Goal: Information Seeking & Learning: Learn about a topic

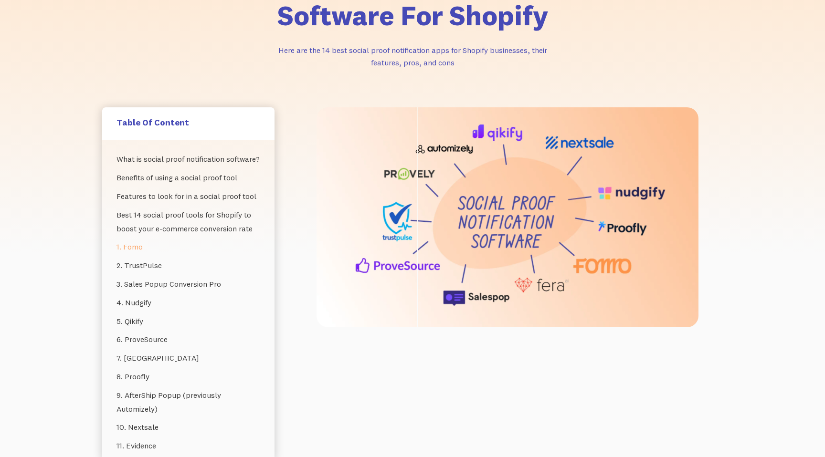
click at [129, 245] on link "1. Fomo" at bounding box center [188, 247] width 144 height 19
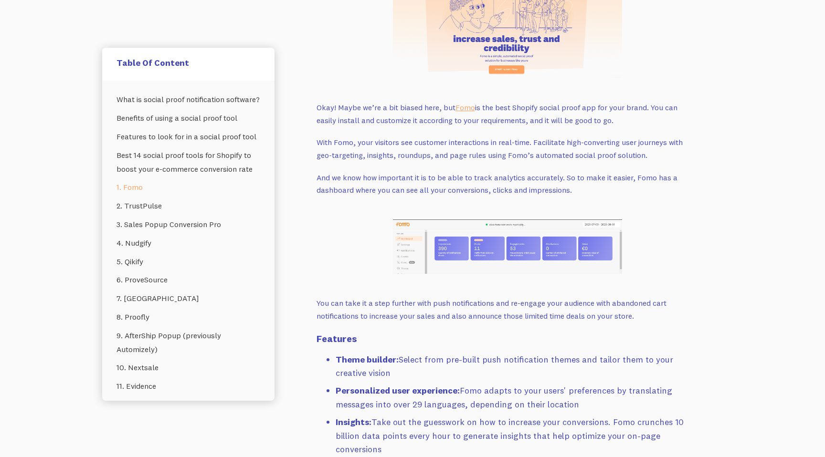
scroll to position [1463, 0]
click at [140, 203] on link "2. TrustPulse" at bounding box center [188, 206] width 144 height 19
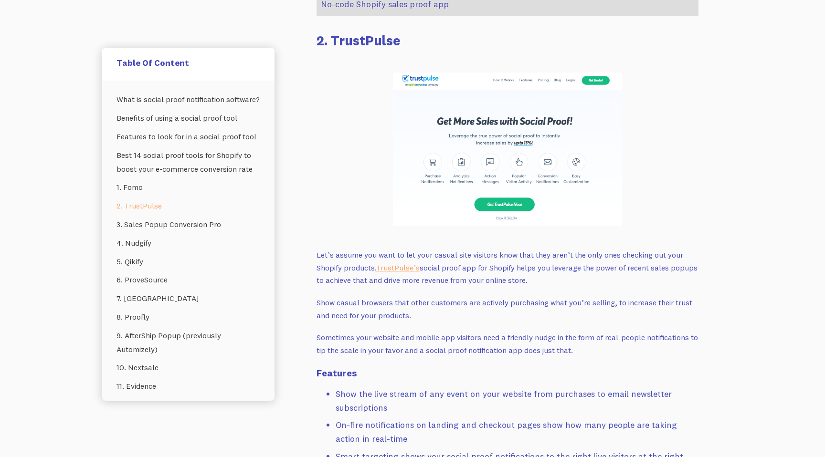
scroll to position [2267, 0]
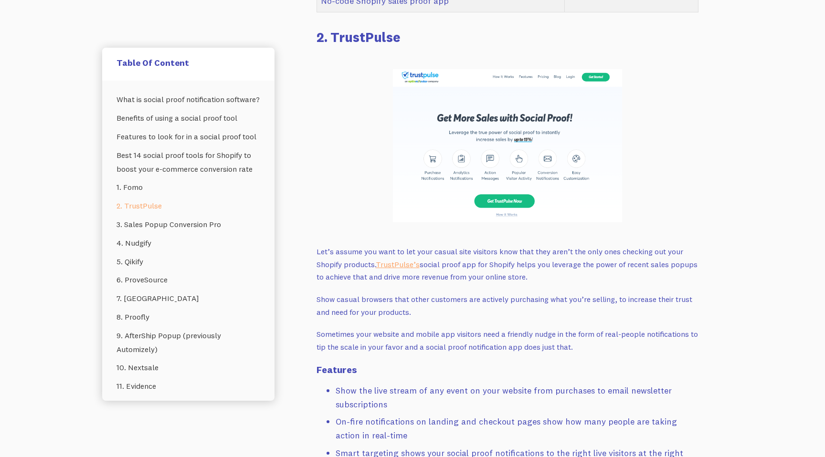
click at [454, 246] on p "Let’s assume you want to let your casual site visitors know that they aren’t th…" at bounding box center [507, 264] width 382 height 38
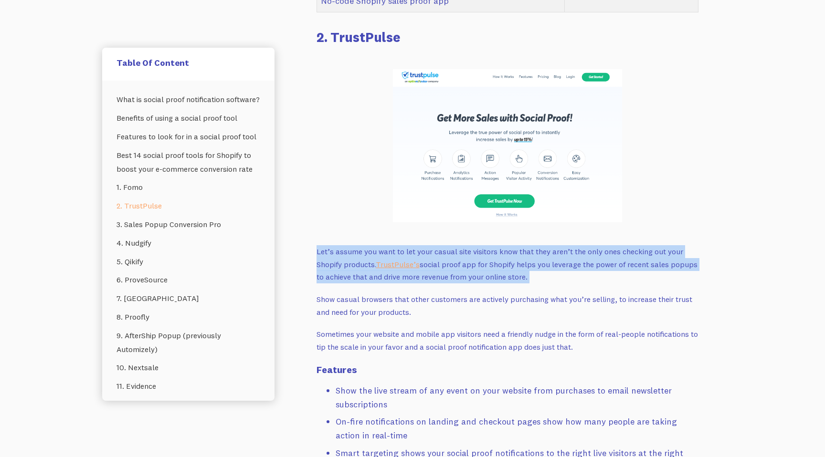
click at [479, 246] on p "Let’s assume you want to let your casual site visitors know that they aren’t th…" at bounding box center [507, 264] width 382 height 38
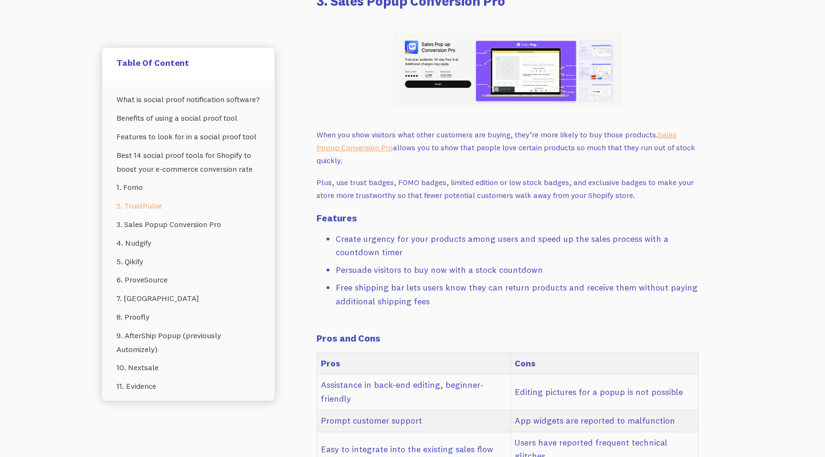
scroll to position [3024, 0]
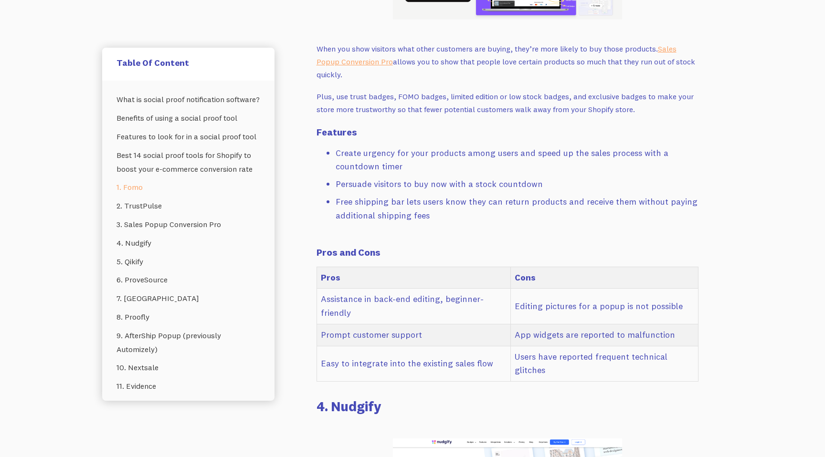
scroll to position [1356, 0]
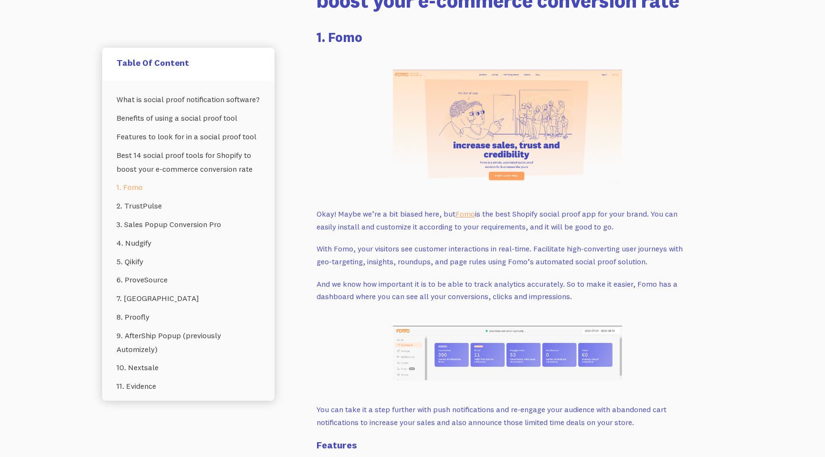
scroll to position [129, 0]
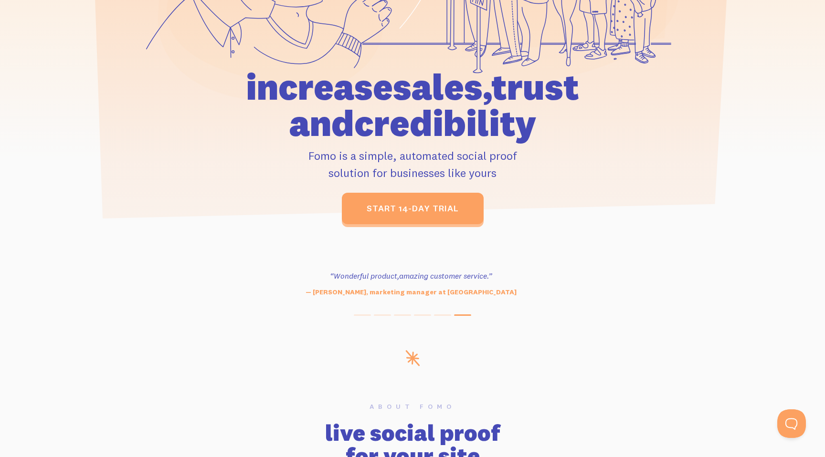
scroll to position [286, 0]
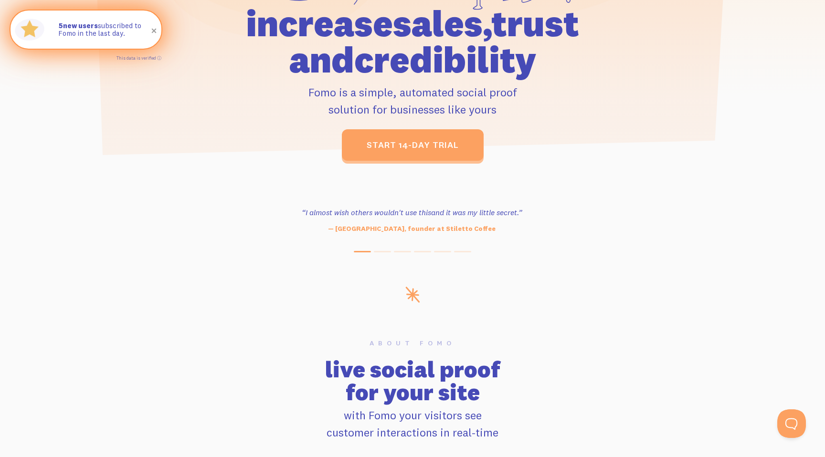
click at [155, 31] on span at bounding box center [154, 31] width 16 height 16
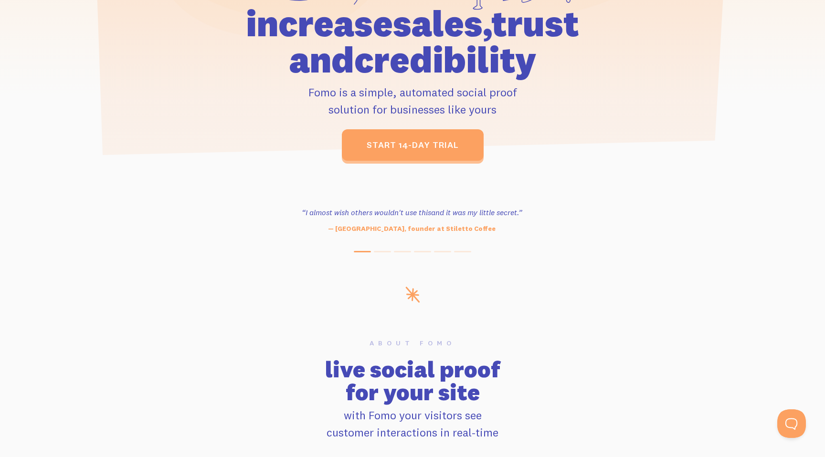
click at [341, 62] on h1 "increase sales, trust and credibility" at bounding box center [412, 41] width 442 height 73
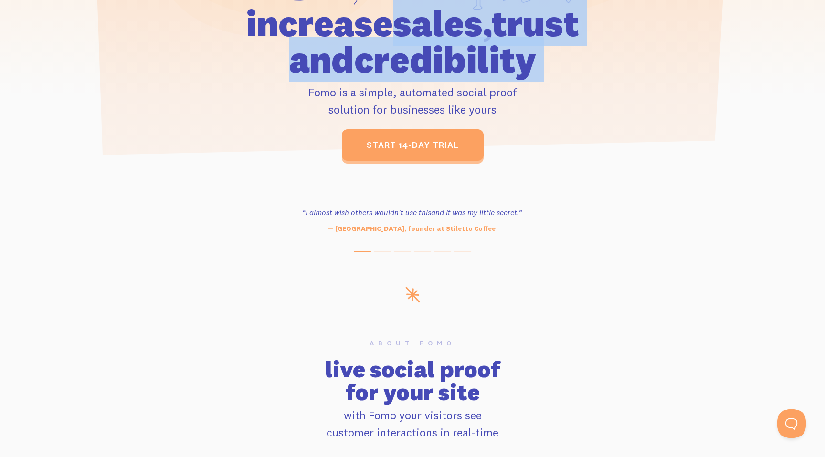
click at [385, 64] on h1 "increase sales, trust and credibility" at bounding box center [412, 41] width 442 height 73
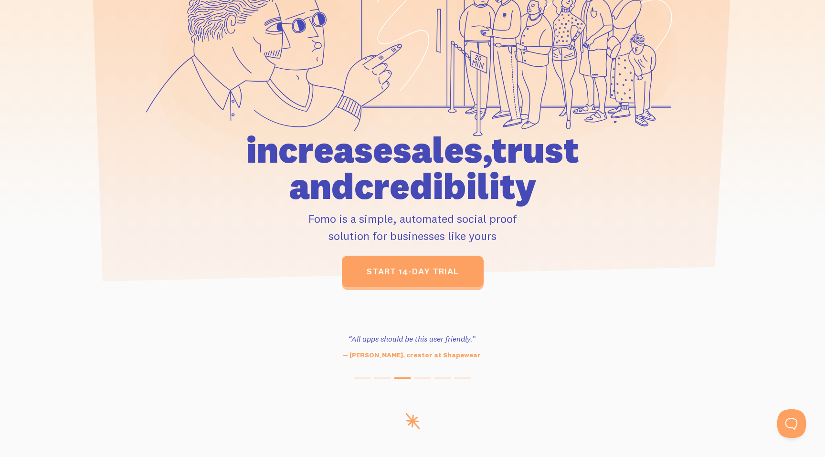
scroll to position [0, 0]
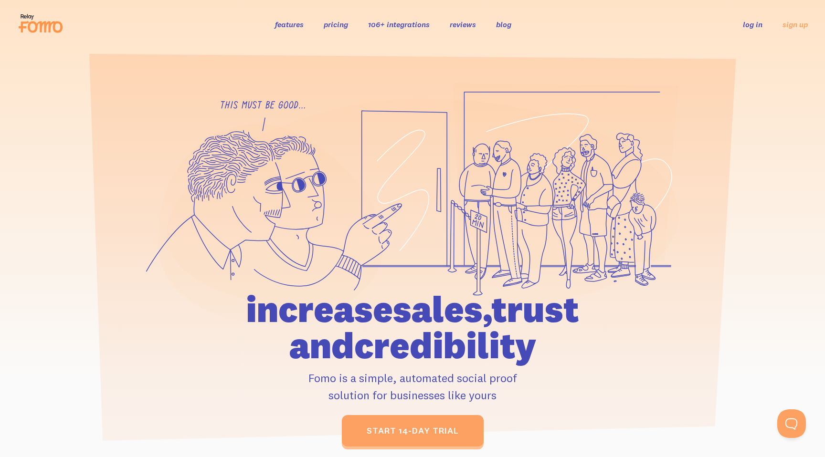
click at [460, 334] on h1 "increase sales, trust and credibility" at bounding box center [412, 327] width 442 height 73
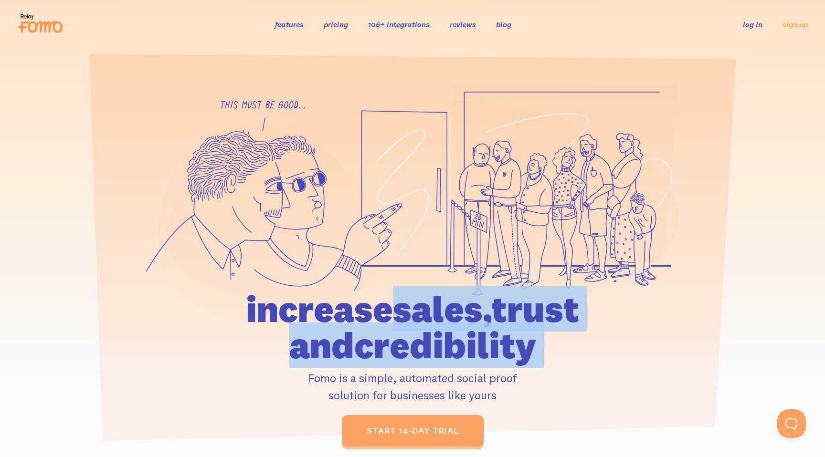
click at [498, 330] on h1 "increase sales, trust and credibility" at bounding box center [412, 327] width 442 height 73
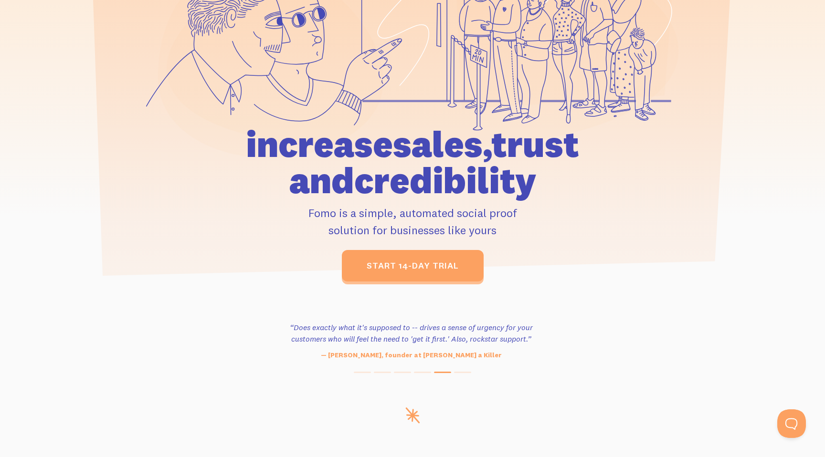
scroll to position [281, 0]
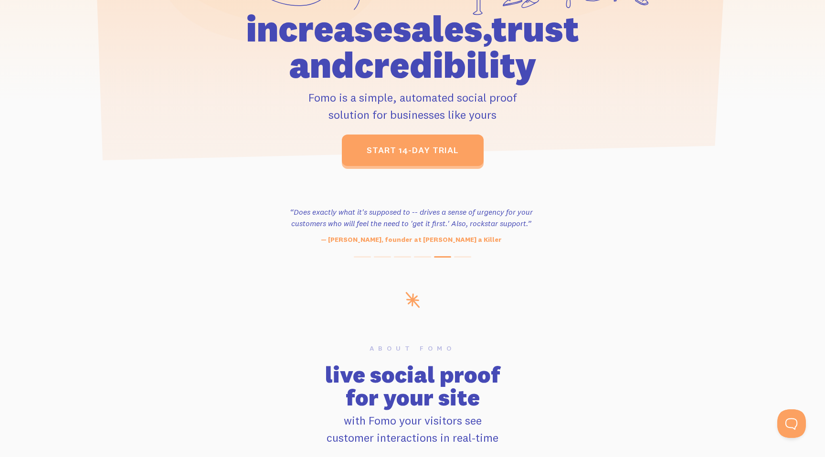
click at [442, 43] on h1 "increase sales, trust and credibility" at bounding box center [412, 46] width 442 height 73
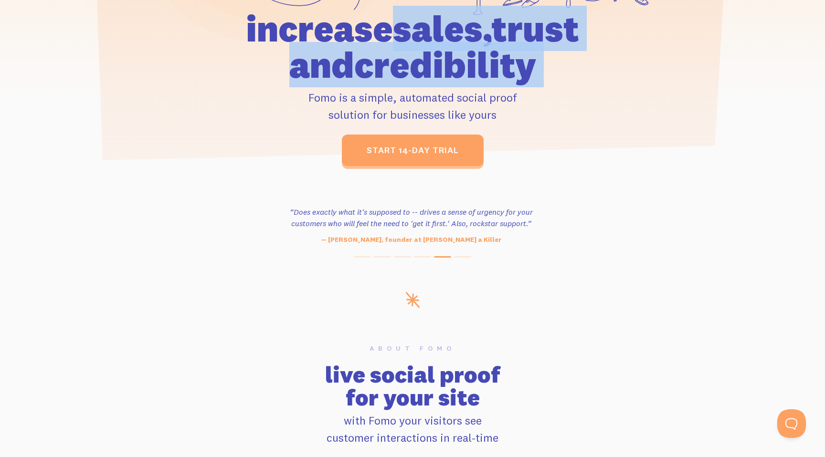
click at [469, 43] on h1 "increase sales, trust and credibility" at bounding box center [412, 46] width 442 height 73
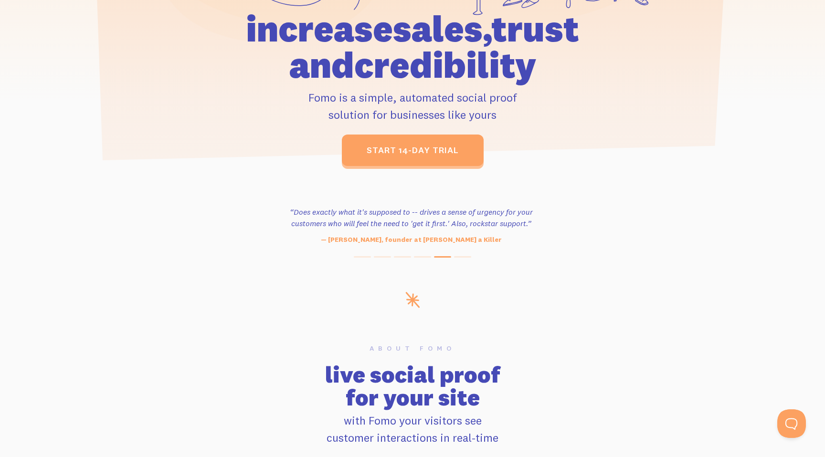
click at [490, 45] on h1 "increase sales, trust and credibility" at bounding box center [412, 46] width 442 height 73
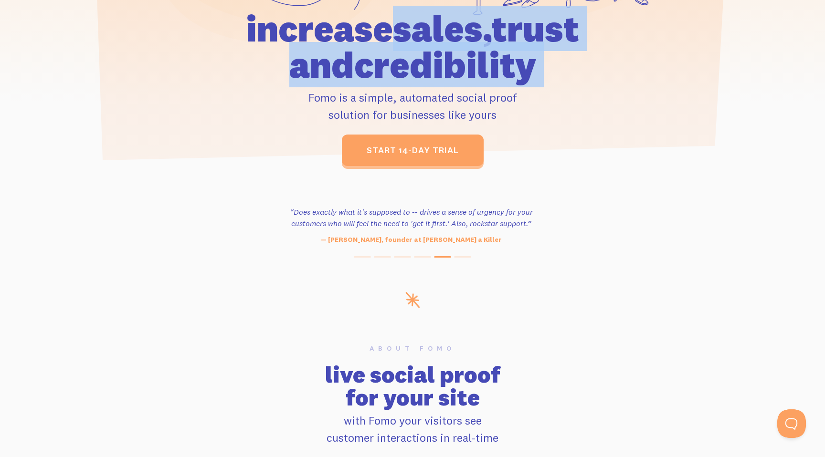
click at [516, 45] on h1 "increase sales, trust and credibility" at bounding box center [412, 46] width 442 height 73
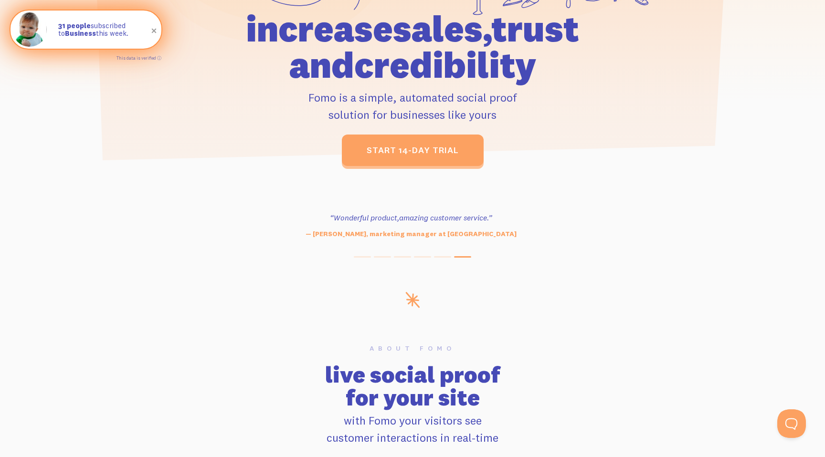
click at [155, 31] on span at bounding box center [154, 31] width 16 height 16
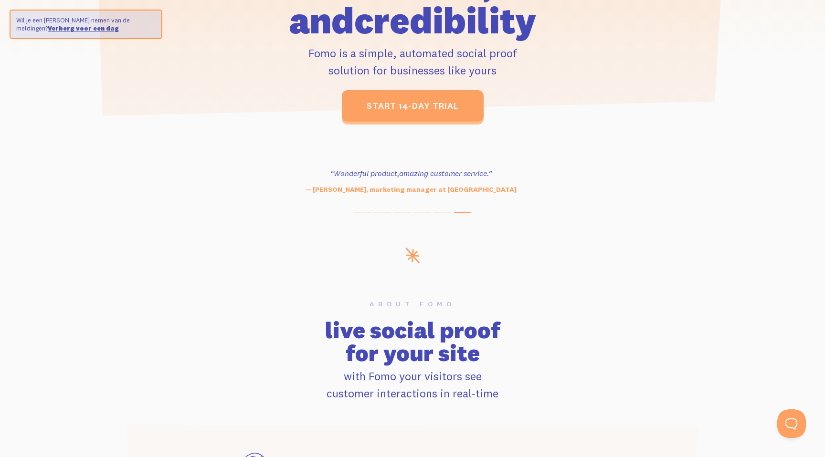
scroll to position [0, 0]
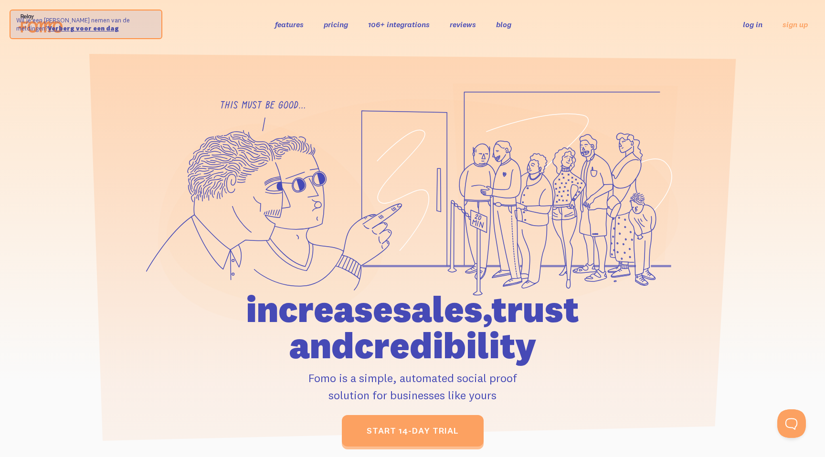
click at [304, 26] on ul "features pricing 106+ integrations reviews blog log in sign up" at bounding box center [397, 24] width 268 height 11
click at [290, 26] on link "features" at bounding box center [289, 25] width 29 height 10
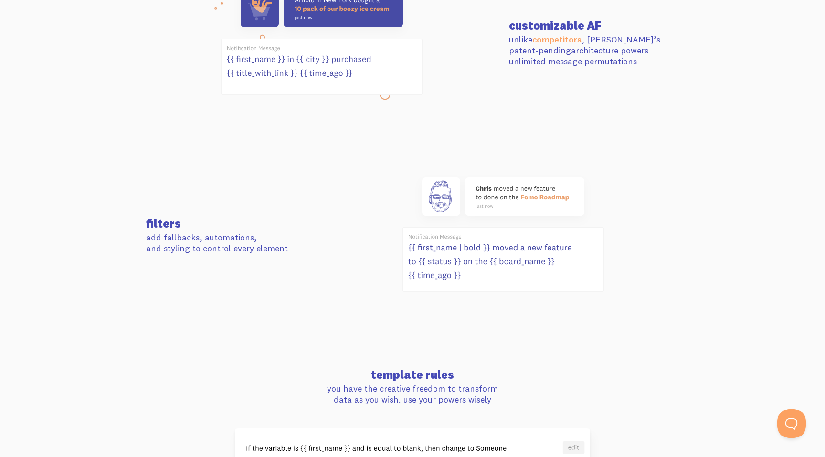
scroll to position [494, 0]
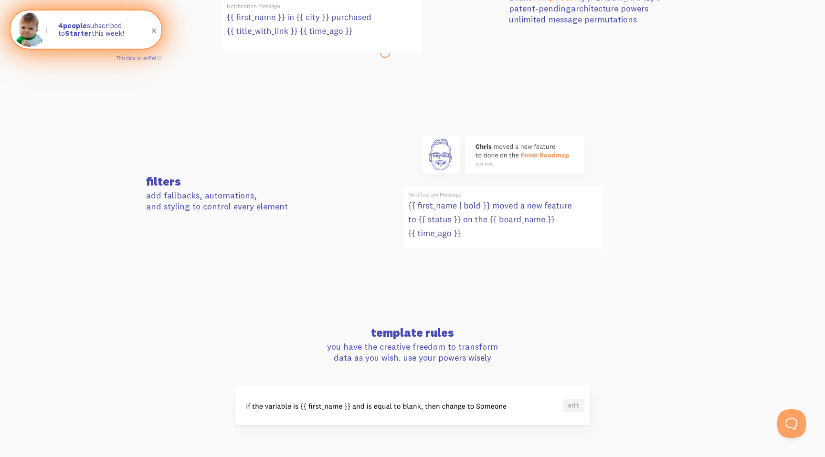
click at [153, 31] on span at bounding box center [154, 31] width 16 height 16
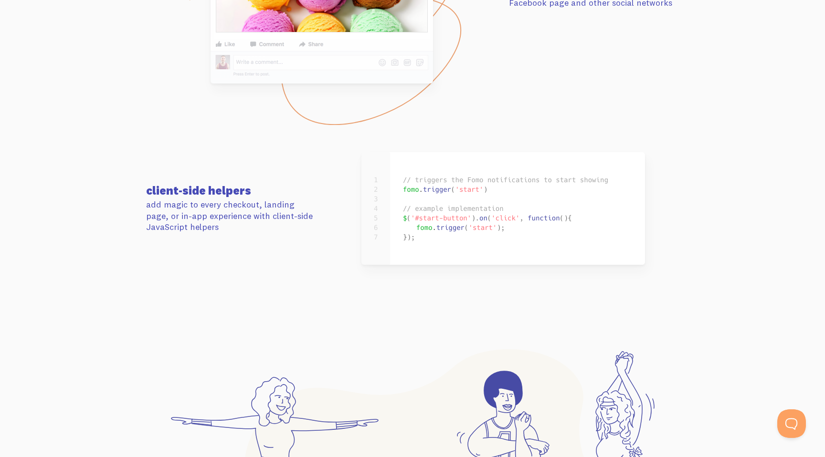
scroll to position [0, 0]
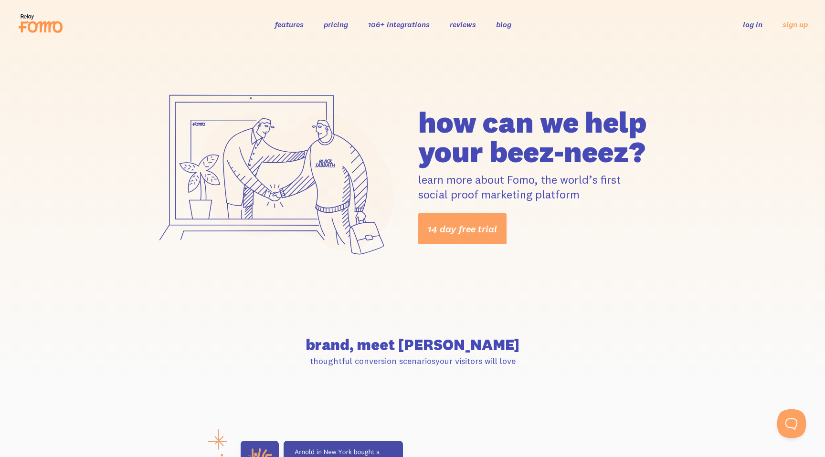
click at [405, 18] on div "features pricing 106+ integrations reviews blog log in sign up log in sign up" at bounding box center [412, 24] width 790 height 26
click at [50, 27] on icon at bounding box center [45, 26] width 35 height 11
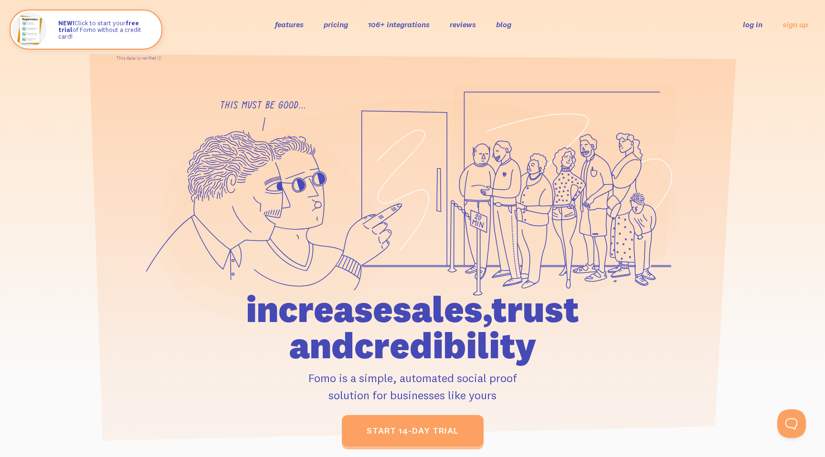
click at [347, 22] on link "pricing" at bounding box center [336, 25] width 24 height 10
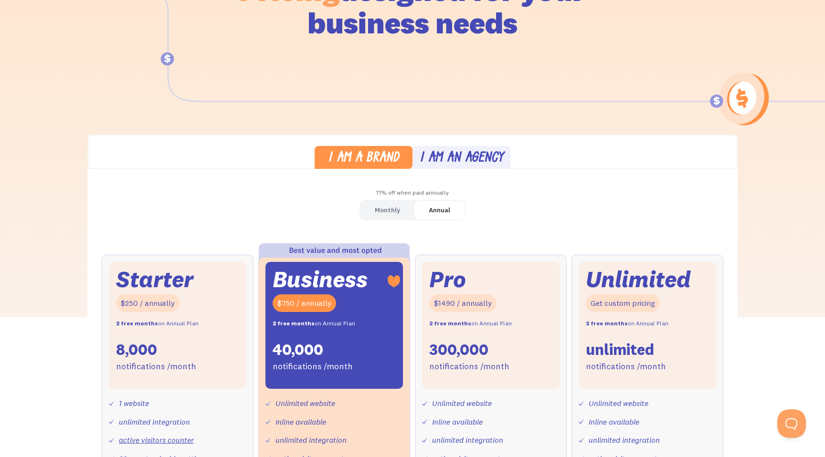
scroll to position [266, 0]
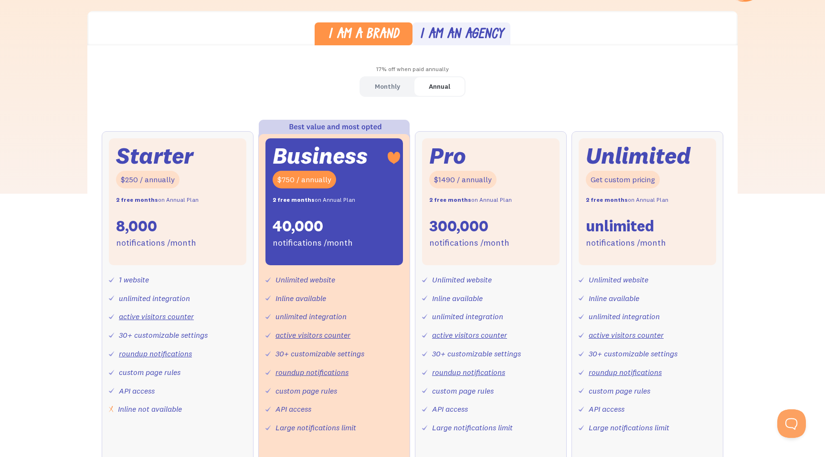
click at [382, 76] on div "Monthly Annual Starter $25 / month 8,000 notifications /month 1 website unlimit…" at bounding box center [412, 295] width 650 height 439
click at [390, 88] on div "Monthly" at bounding box center [387, 87] width 25 height 14
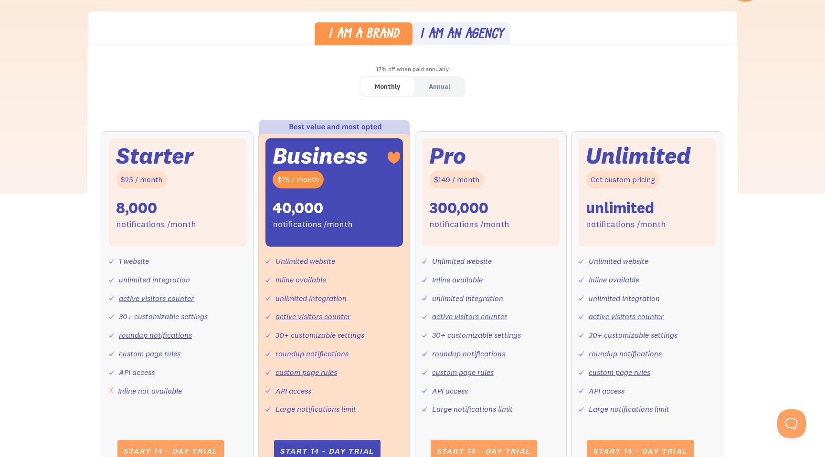
scroll to position [0, 0]
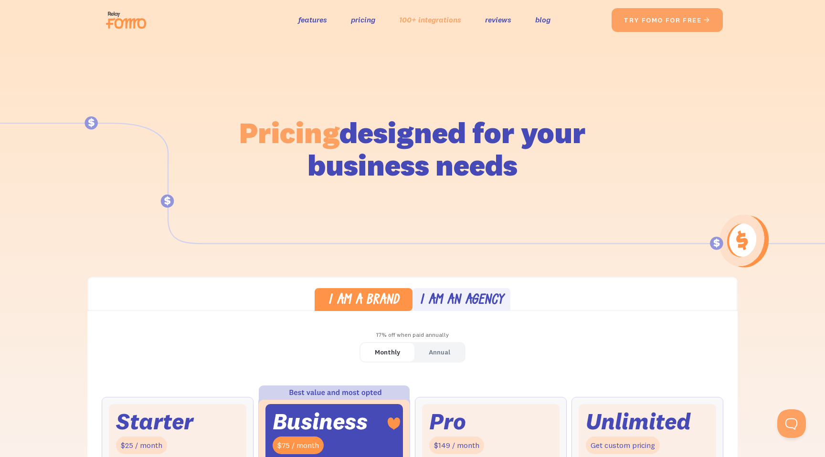
click at [440, 20] on link "100+ integrations" at bounding box center [430, 20] width 62 height 14
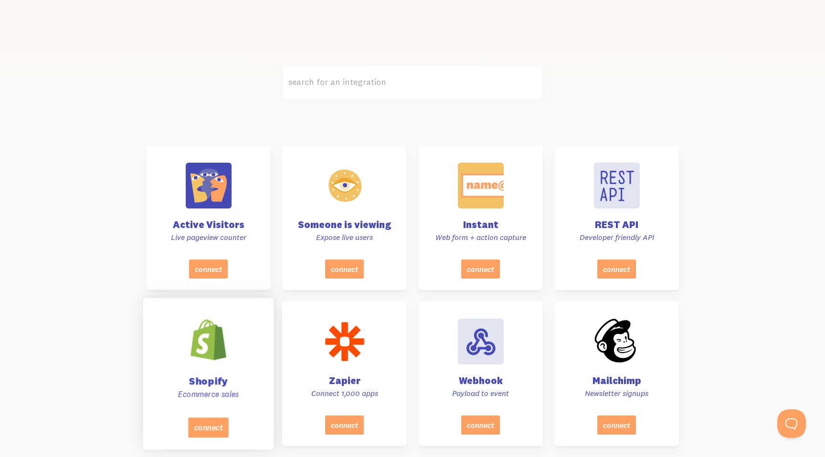
click at [214, 346] on div at bounding box center [208, 340] width 48 height 48
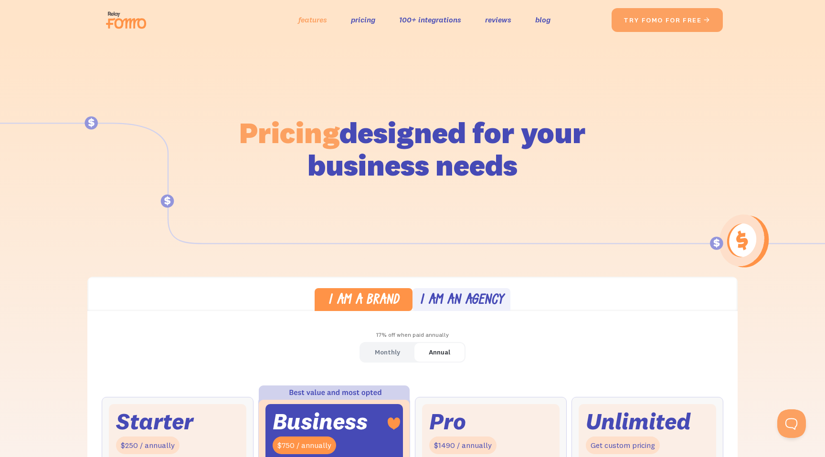
click at [321, 22] on link "features" at bounding box center [312, 20] width 29 height 14
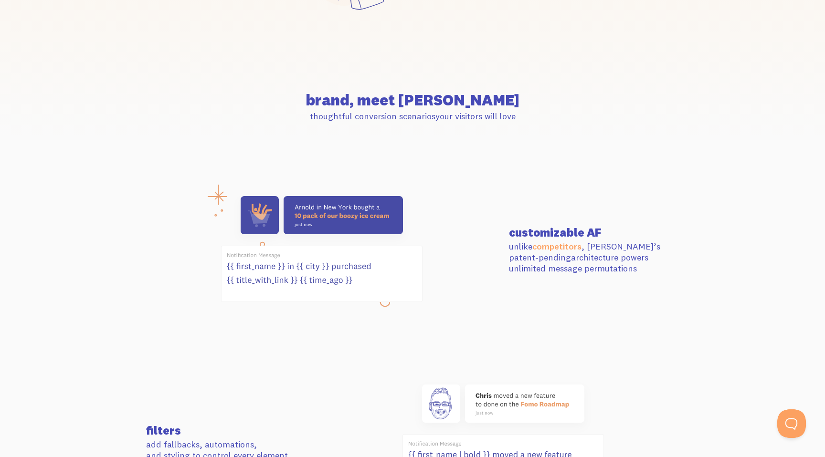
scroll to position [425, 0]
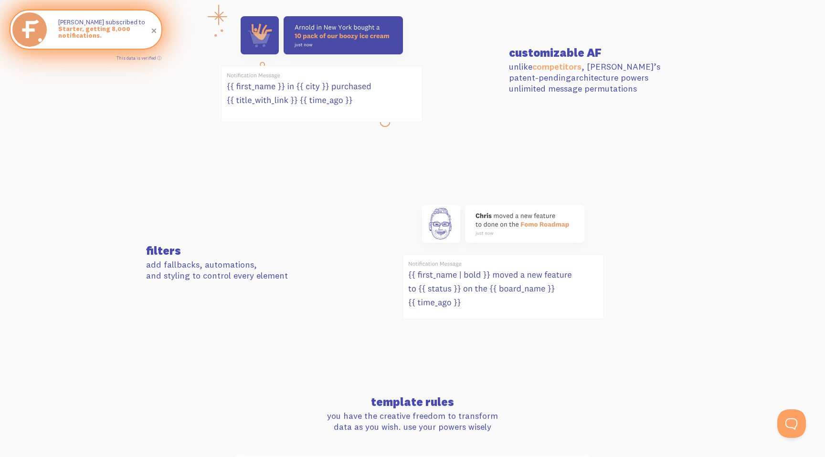
click at [154, 32] on span at bounding box center [154, 31] width 16 height 16
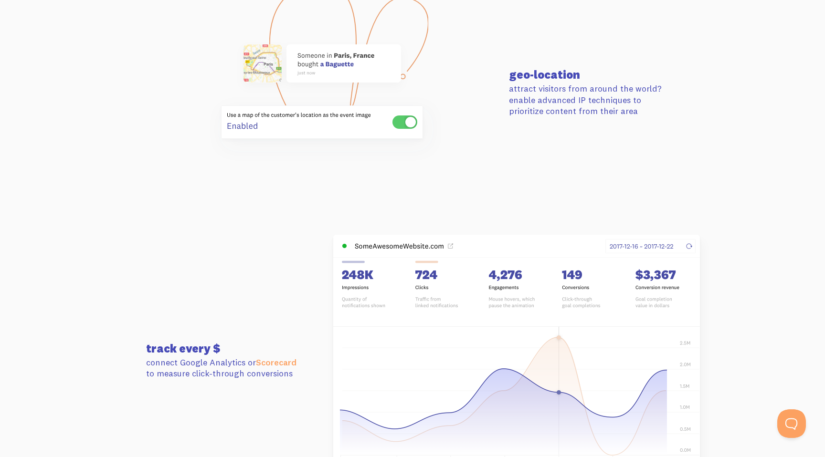
scroll to position [2354, 0]
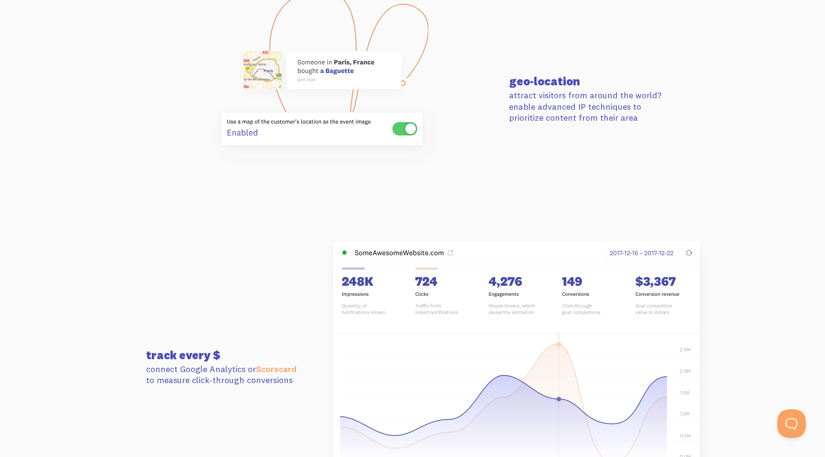
click at [605, 104] on p "attract visitors from around the world? enable advanced IP techniques to priori…" at bounding box center [594, 106] width 170 height 33
click at [647, 105] on p "attract visitors from around the world? enable advanced IP techniques to priori…" at bounding box center [594, 106] width 170 height 33
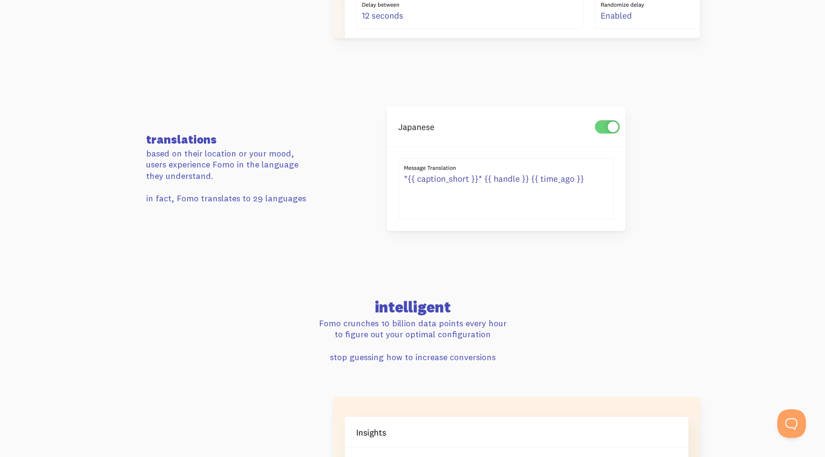
scroll to position [1647, 0]
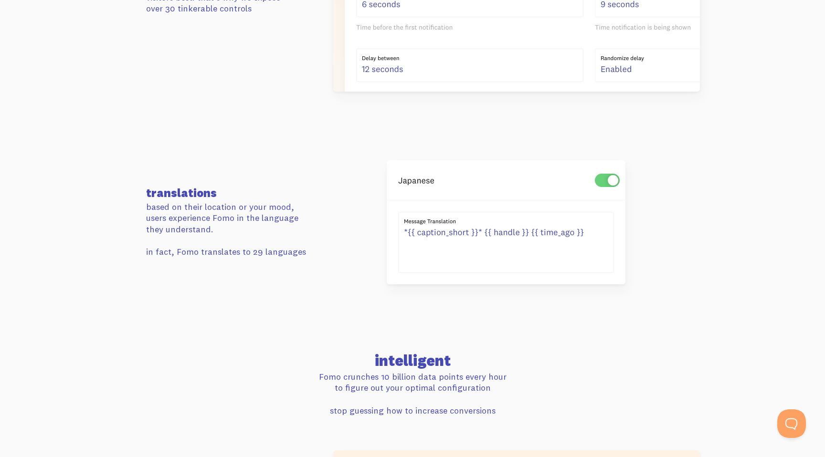
click at [178, 217] on p "based on their location or your mood, users experience Fomo in the language the…" at bounding box center [231, 217] width 170 height 33
click at [220, 217] on p "based on their location or your mood, users experience Fomo in the language the…" at bounding box center [231, 217] width 170 height 33
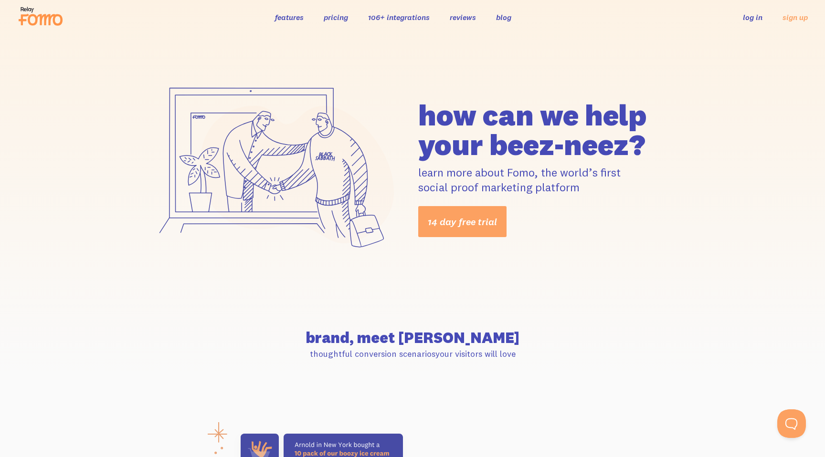
scroll to position [0, 0]
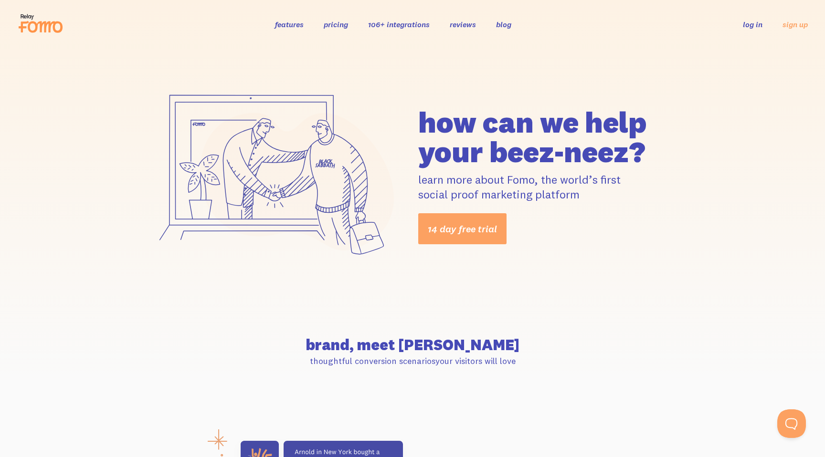
click at [333, 21] on link "pricing" at bounding box center [336, 25] width 24 height 10
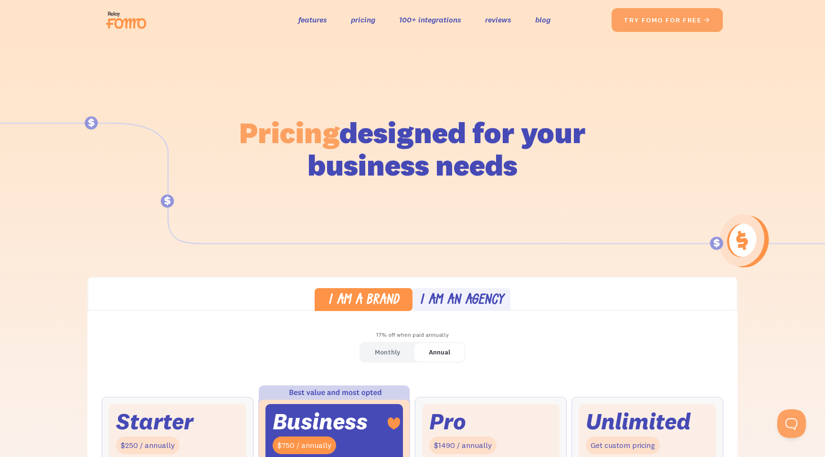
click at [134, 24] on img at bounding box center [128, 20] width 53 height 31
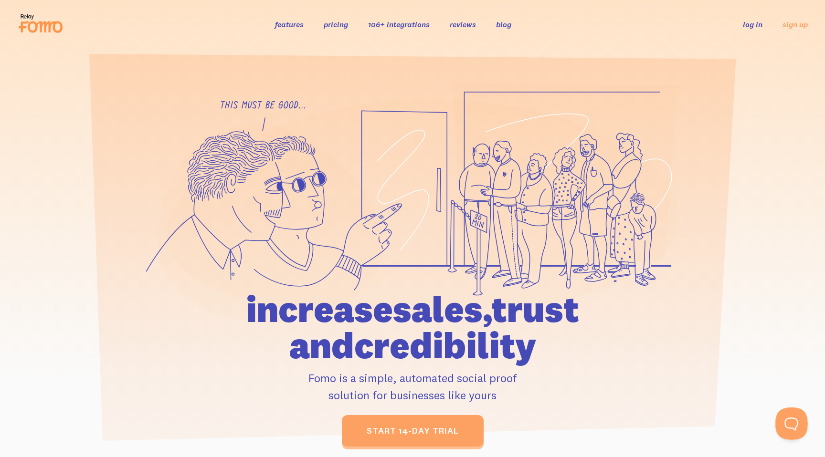
click at [795, 433] on button "Open Beacon popover" at bounding box center [789, 422] width 29 height 29
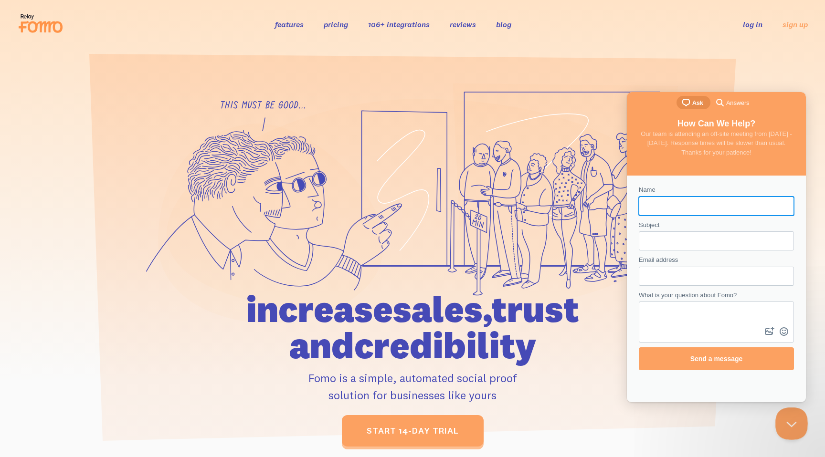
click at [785, 440] on icon at bounding box center [789, 424] width 32 height 37
click at [787, 421] on button "Close Beacon popover" at bounding box center [789, 422] width 29 height 29
